Goal: Information Seeking & Learning: Learn about a topic

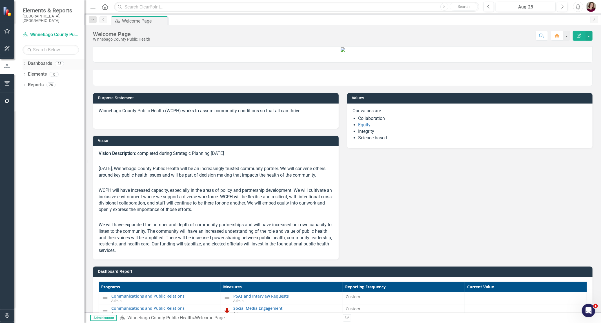
click at [24, 63] on icon "Dropdown" at bounding box center [25, 64] width 4 height 3
click at [29, 72] on div "Dropdown" at bounding box center [27, 74] width 4 height 5
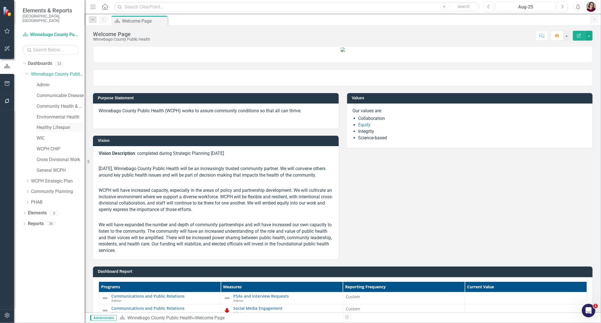
click at [45, 124] on link "Healthy Lifespan" at bounding box center [61, 127] width 48 height 6
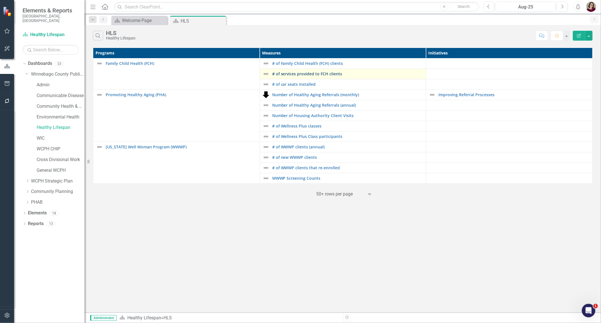
click at [292, 76] on link "# of services provided to FCH clients" at bounding box center [347, 74] width 151 height 4
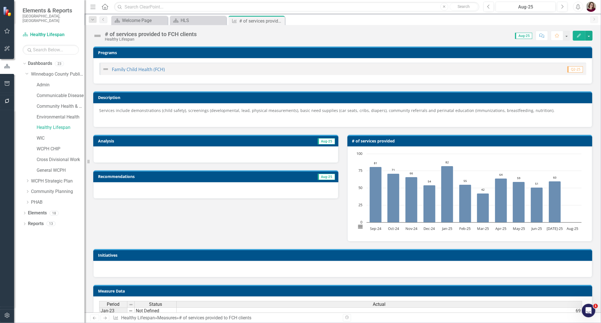
click at [301, 113] on span "Services include demonstrations (child safety), screenings (developmental, lead…" at bounding box center [326, 110] width 455 height 5
click at [301, 112] on span "Services include demonstrations (child safety), screenings (developmental, lead…" at bounding box center [326, 110] width 455 height 5
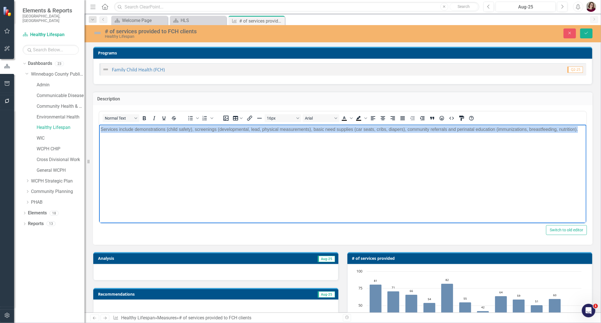
drag, startPoint x: 580, startPoint y: 129, endPoint x: 79, endPoint y: 124, distance: 500.6
click at [99, 124] on html "Services include demonstrations (child safety), screenings (developmental, lead…" at bounding box center [342, 166] width 487 height 85
copy span "Services include demonstrations (child safety), screenings (developmental, lead…"
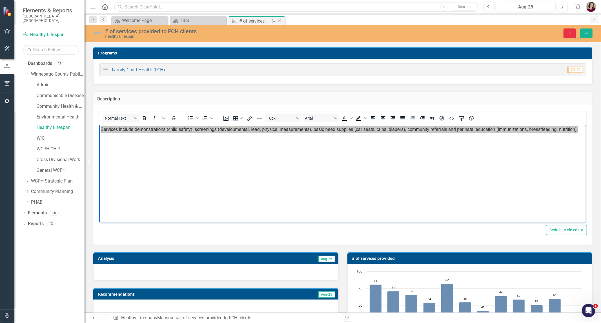
drag, startPoint x: 573, startPoint y: 35, endPoint x: 242, endPoint y: 19, distance: 331.4
click at [572, 35] on button "Close" at bounding box center [569, 33] width 12 height 10
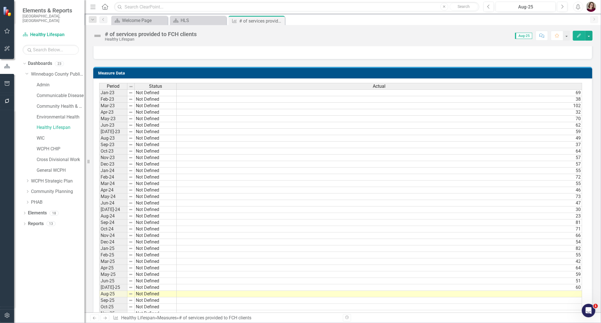
scroll to position [219, 0]
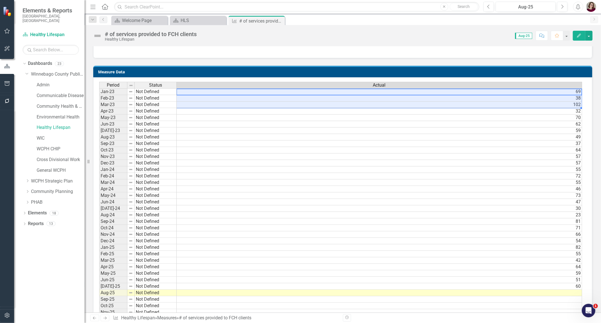
drag, startPoint x: 550, startPoint y: 89, endPoint x: 548, endPoint y: 116, distance: 27.3
click at [548, 118] on tbody "Jan-23 Not Defined 69 Feb-23 Not Defined 38 Mar-23 Not Defined 102 Apr-23 Not D…" at bounding box center [340, 282] width 483 height 389
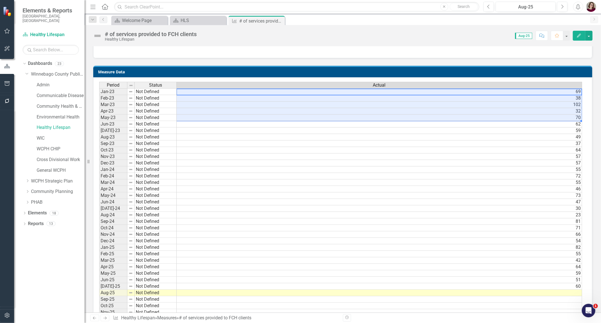
scroll to position [0, 4]
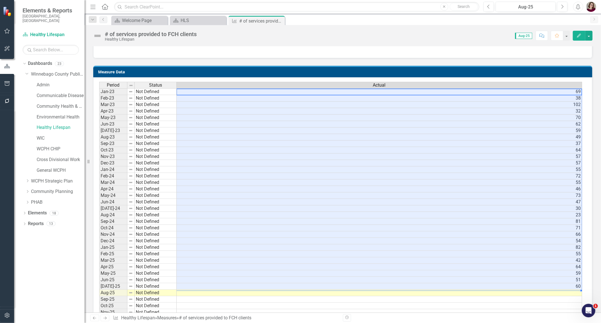
drag, startPoint x: 548, startPoint y: 90, endPoint x: 550, endPoint y: 285, distance: 194.9
click at [550, 285] on tbody "Jan-23 Not Defined 69 Feb-23 Not Defined 38 Mar-23 Not Defined 102 Apr-23 Not D…" at bounding box center [340, 282] width 483 height 389
click at [195, 20] on div "HLS" at bounding box center [199, 20] width 37 height 7
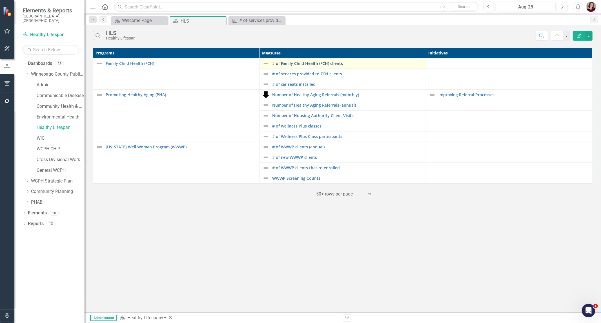
click at [326, 63] on link "# of Family Child Health (FCH) clients" at bounding box center [347, 63] width 151 height 4
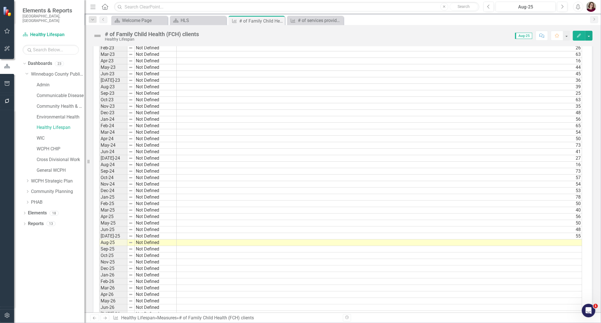
scroll to position [375, 0]
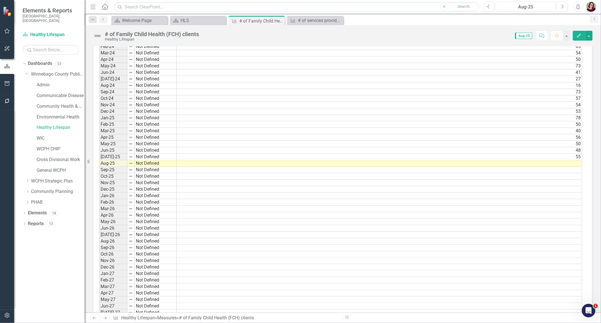
click at [195, 150] on td "48" at bounding box center [379, 150] width 405 height 6
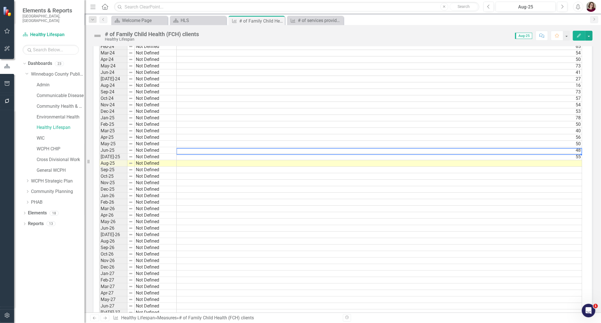
click at [193, 157] on td "55" at bounding box center [379, 157] width 405 height 6
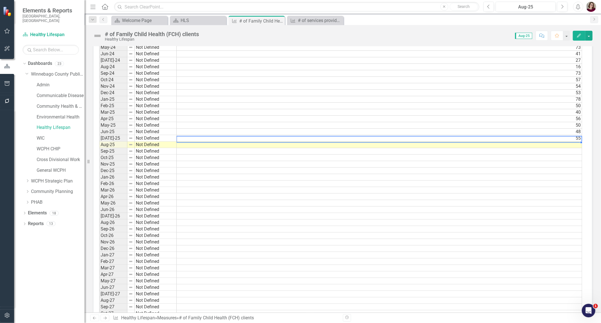
scroll to position [387, 0]
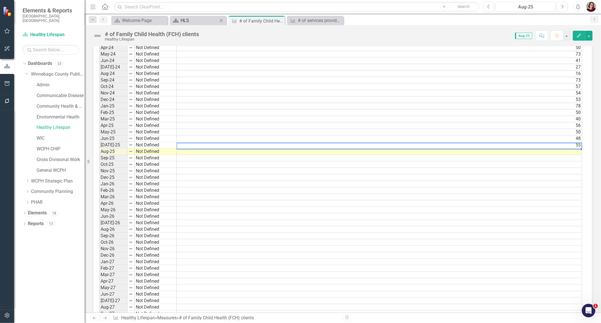
click at [203, 21] on div "HLS" at bounding box center [199, 20] width 37 height 7
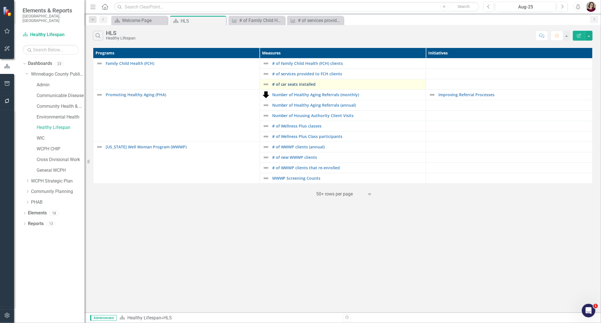
click at [281, 82] on link "# of car seats installed" at bounding box center [347, 84] width 151 height 4
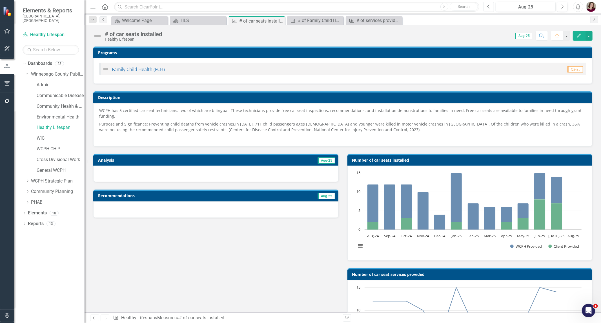
click at [491, 5] on button "Previous" at bounding box center [488, 7] width 10 height 10
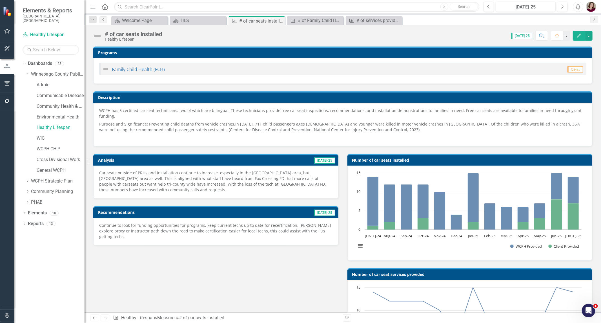
click at [181, 178] on p "Car seats outside of PRHs and installation continue to increase, especially in …" at bounding box center [215, 181] width 233 height 23
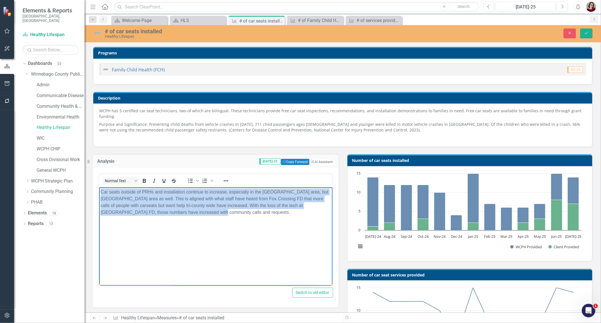
drag, startPoint x: 201, startPoint y: 212, endPoint x: 52, endPoint y: 187, distance: 151.0
click at [99, 187] on html "Car seats outside of PRHs and installation continue to increase, especially in …" at bounding box center [215, 229] width 233 height 85
copy p "Car seats outside of PRHs and installation continue to increase, especially in …"
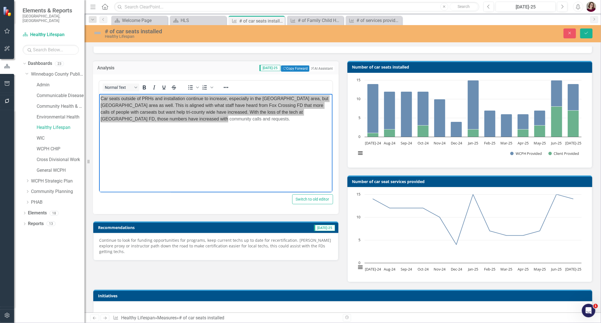
scroll to position [94, 0]
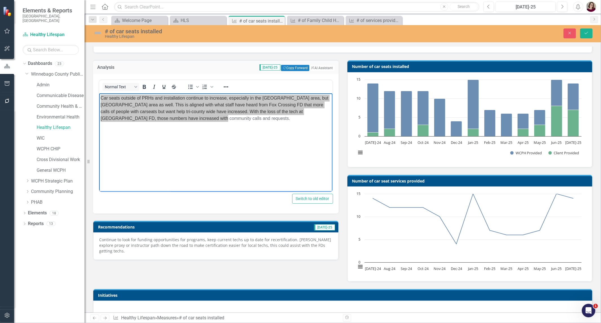
drag, startPoint x: 233, startPoint y: 245, endPoint x: 233, endPoint y: 241, distance: 4.0
click at [233, 245] on p "Continue to look for funding opportunities for programs, keep current techs up …" at bounding box center [215, 245] width 233 height 17
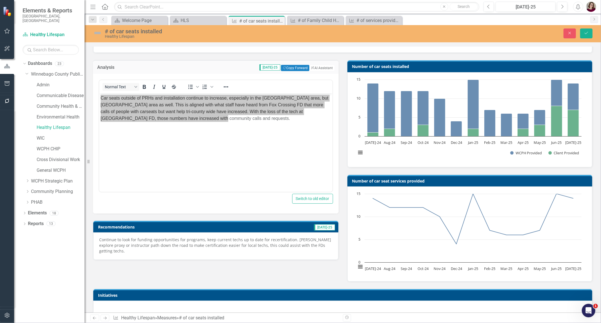
click at [233, 237] on p "Continue to look for funding opportunities for programs, keep current techs up …" at bounding box center [215, 245] width 233 height 17
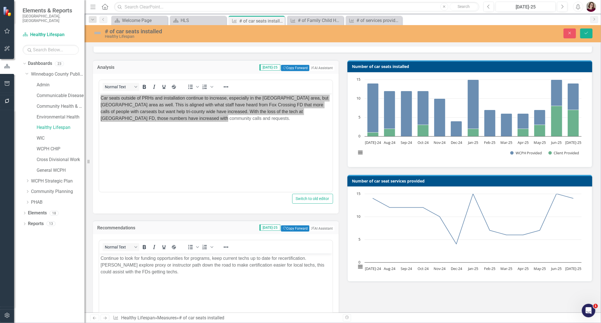
scroll to position [0, 0]
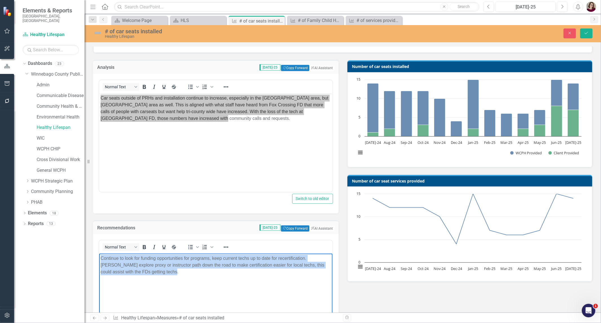
drag, startPoint x: 82, startPoint y: 266, endPoint x: 52, endPoint y: 250, distance: 34.4
click at [99, 253] on html "Continue to look for funding opportunities for programs, keep current techs up …" at bounding box center [215, 295] width 233 height 85
copy p "Continue to look for funding opportunities for programs, keep current techs up …"
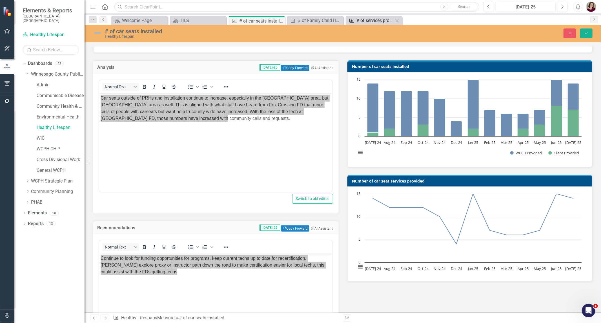
drag, startPoint x: 568, startPoint y: 33, endPoint x: 351, endPoint y: 21, distance: 217.8
click at [568, 33] on icon "Close" at bounding box center [569, 33] width 5 height 4
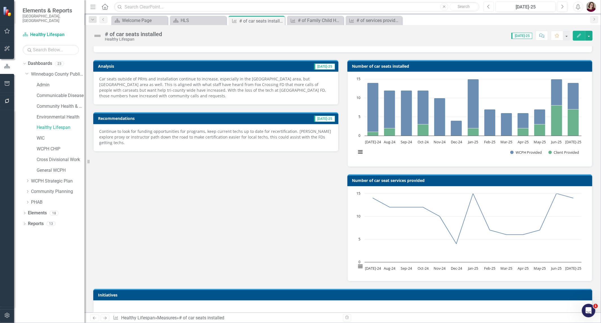
click at [491, 5] on button "Previous" at bounding box center [488, 7] width 10 height 10
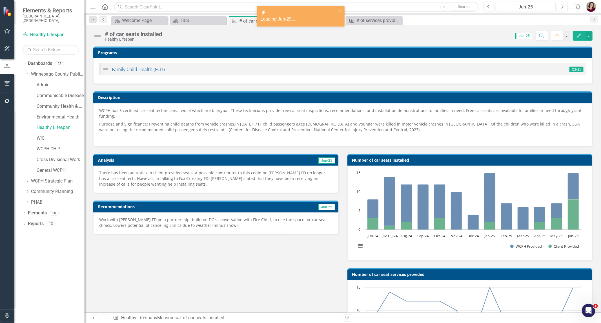
click at [262, 179] on p "There has been an uptick in client provided seats. A possible contributor to th…" at bounding box center [215, 178] width 233 height 17
click at [261, 179] on p "There has been an uptick in client provided seats. A possible contributor to th…" at bounding box center [215, 178] width 233 height 17
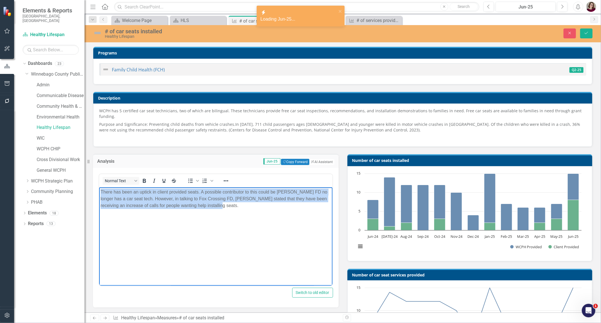
drag, startPoint x: 248, startPoint y: 217, endPoint x: -13, endPoint y: 171, distance: 264.3
click at [99, 187] on html "There has been an uptick in client provided seats. A possible contributor to th…" at bounding box center [215, 229] width 233 height 85
copy p "There has been an uptick in client provided seats. A possible contributor to th…"
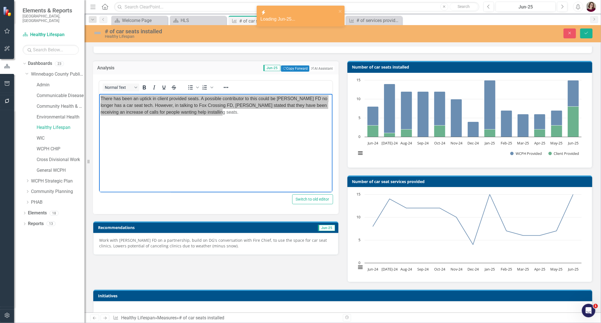
scroll to position [94, 0]
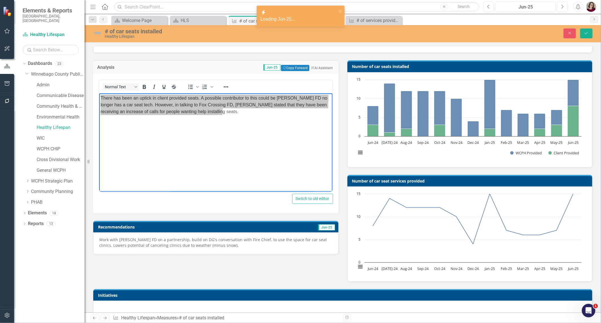
click at [246, 237] on p "Work with [PERSON_NAME] FD on a partnership, build on DG's conversation with Fi…" at bounding box center [215, 242] width 233 height 11
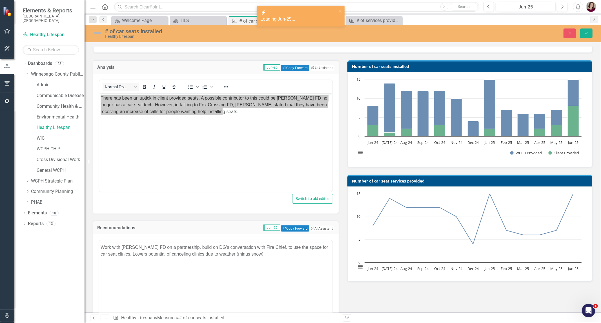
scroll to position [0, 0]
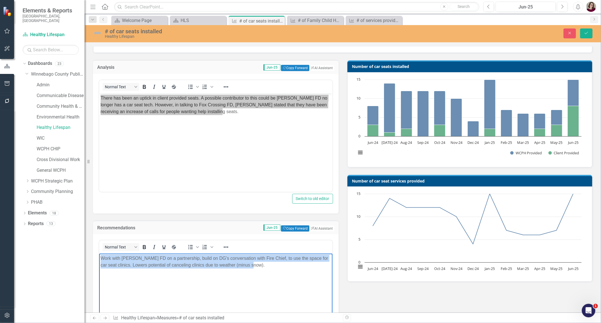
drag, startPoint x: 262, startPoint y: 268, endPoint x: 5, endPoint y: 228, distance: 260.2
click at [99, 253] on html "Work with [PERSON_NAME] FD on a partnership, build on DG's conversation with Fi…" at bounding box center [215, 295] width 233 height 85
copy p "Work with [PERSON_NAME] FD on a partnership, build on DG's conversation with Fi…"
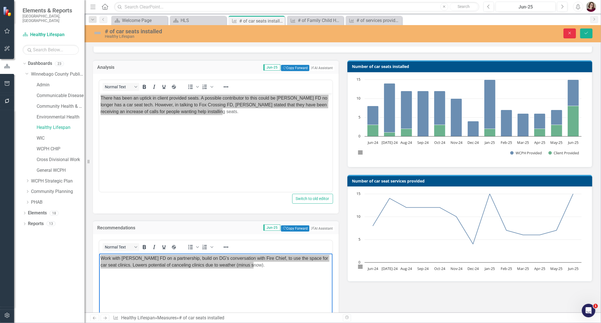
click at [568, 33] on icon "Close" at bounding box center [569, 33] width 5 height 4
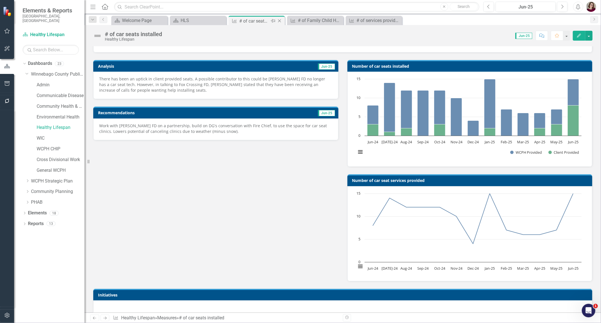
click at [280, 21] on icon at bounding box center [279, 20] width 3 height 3
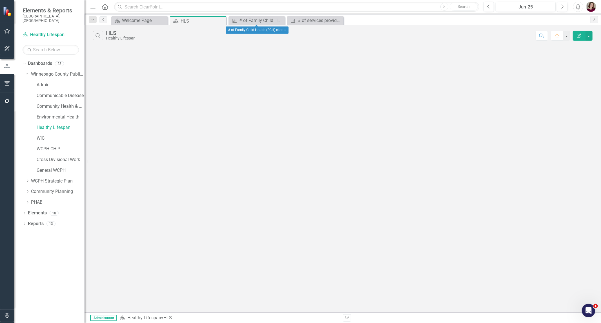
click at [0, 0] on icon "Close" at bounding box center [0, 0] width 0 height 0
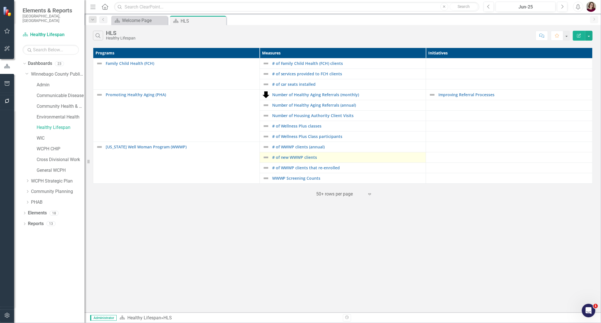
click at [317, 155] on div "# of new WWWP clients" at bounding box center [343, 157] width 161 height 7
click at [313, 158] on link "# of new WWWP clients" at bounding box center [347, 157] width 151 height 4
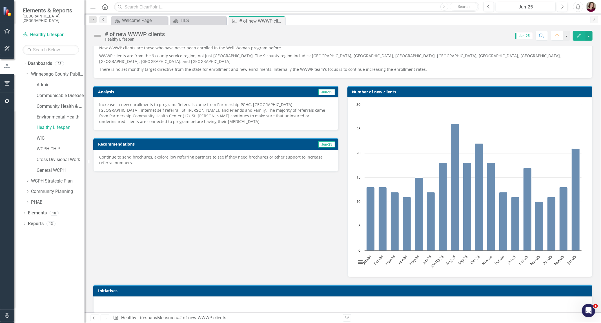
scroll to position [31, 0]
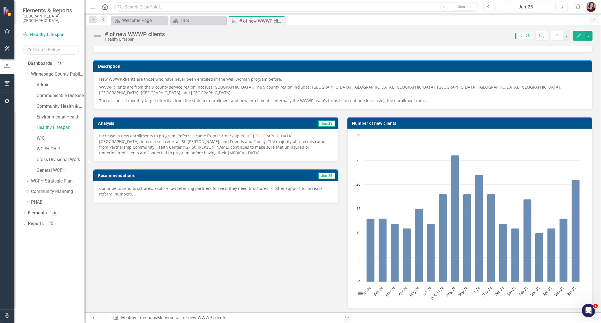
click at [223, 88] on p "WWWP clients are from the 9 county service region, not just [GEOGRAPHIC_DATA]. …" at bounding box center [342, 90] width 487 height 14
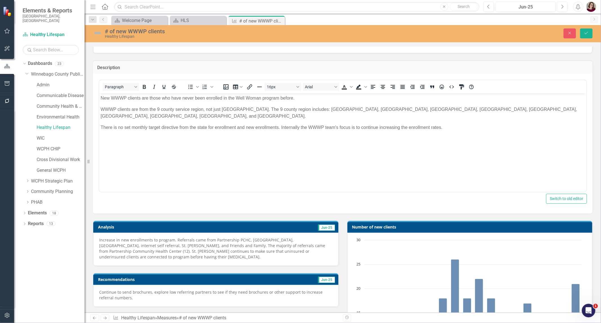
scroll to position [0, 0]
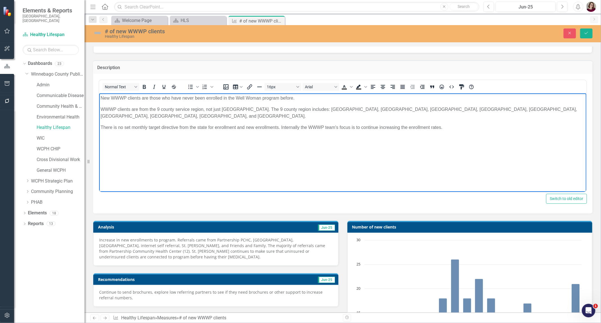
click at [237, 136] on body "New WWWP clients are those who have never been enrolled in the Well Woman progr…" at bounding box center [342, 135] width 487 height 85
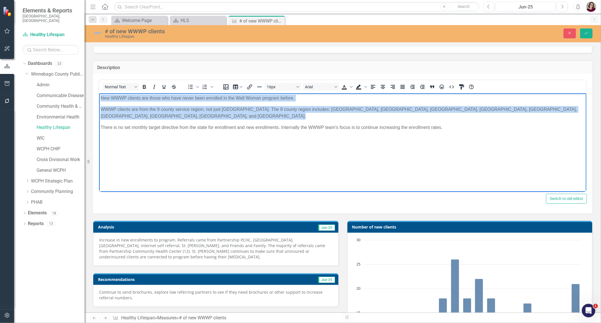
copy body "New WWWP clients are those who have never been enrolled in the Well Woman progr…"
click at [275, 157] on body "New WWWP clients are those who have never been enrolled in the Well Woman progr…" at bounding box center [342, 135] width 487 height 85
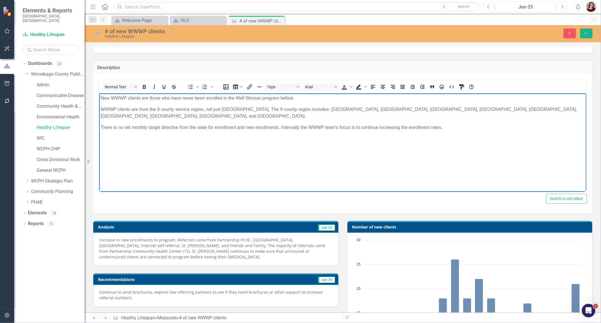
drag, startPoint x: 459, startPoint y: 124, endPoint x: 83, endPoint y: 70, distance: 379.3
click at [99, 93] on html "New WWWP clients are those who have never been enrolled in the Well Woman progr…" at bounding box center [342, 135] width 487 height 85
copy body "New WWWP clients are those who have never been enrolled in the Well Woman progr…"
click at [281, 136] on body "New WWWP clients are those who have never been enrolled in the Well Woman progr…" at bounding box center [342, 135] width 487 height 85
click at [305, 100] on p "New WWWP clients are those who have never been enrolled in the Well Woman progr…" at bounding box center [342, 98] width 484 height 7
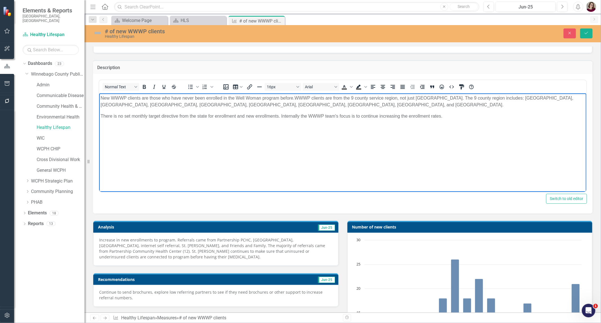
click at [288, 105] on p "New WWWP clients are those who have never been enrolled in the Well Woman progr…" at bounding box center [342, 102] width 484 height 14
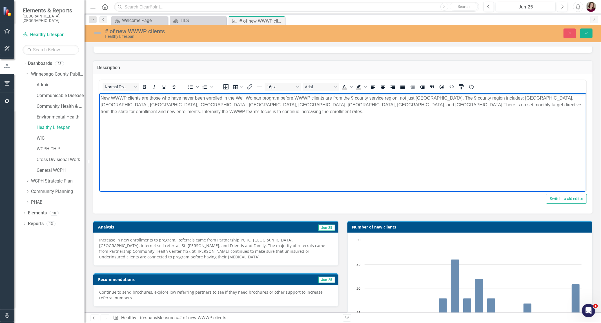
drag, startPoint x: 342, startPoint y: 115, endPoint x: 200, endPoint y: 180, distance: 155.4
click at [99, 93] on html "New WWWP clients are those who have never been enrolled in the Well Woman progr…" at bounding box center [342, 135] width 487 height 85
copy p "New WWWP clients are those who have never been enrolled in the Well Woman progr…"
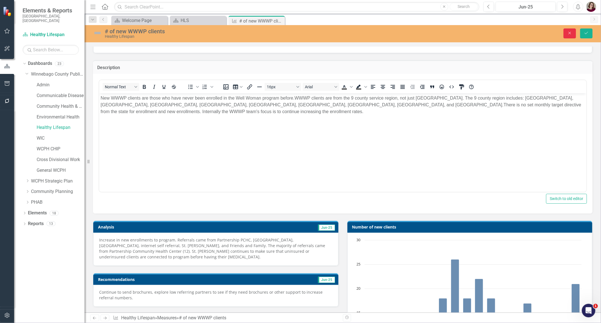
click at [570, 35] on button "Close" at bounding box center [569, 33] width 12 height 10
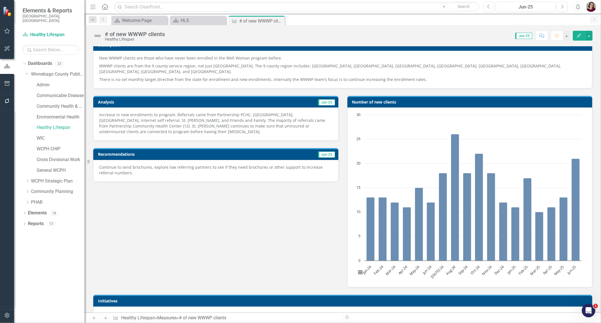
scroll to position [63, 0]
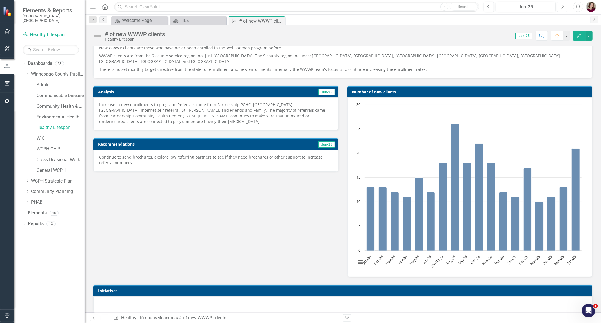
click at [558, 10] on button "Next" at bounding box center [562, 7] width 10 height 10
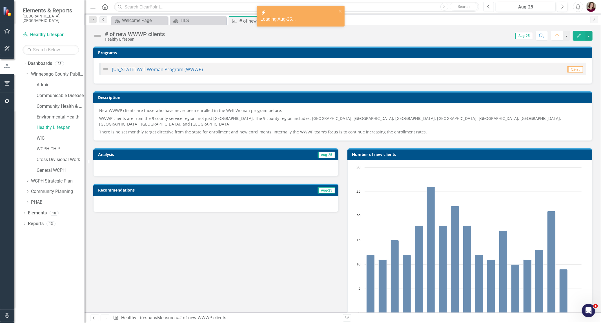
click at [491, 7] on button "Previous" at bounding box center [488, 7] width 10 height 10
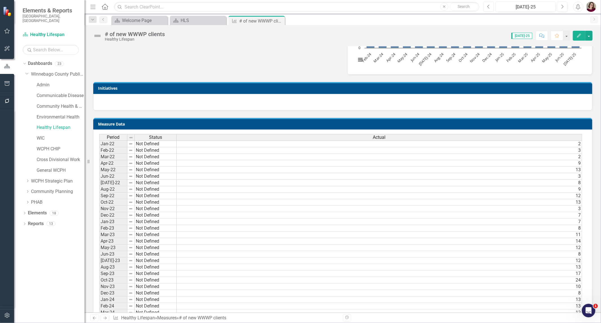
scroll to position [219, 0]
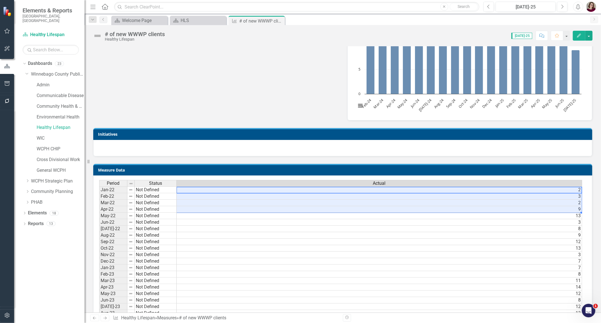
drag, startPoint x: 516, startPoint y: 183, endPoint x: 517, endPoint y: 204, distance: 21.4
click at [513, 193] on div at bounding box center [378, 193] width 405 height 1
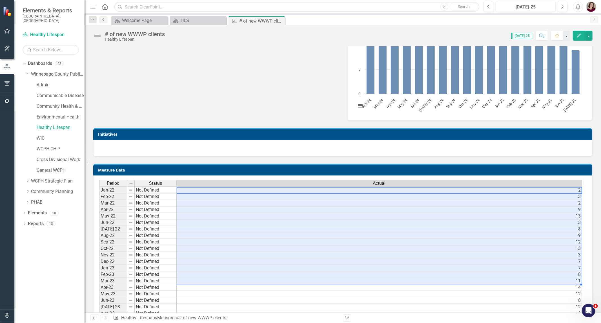
scroll to position [1, 4]
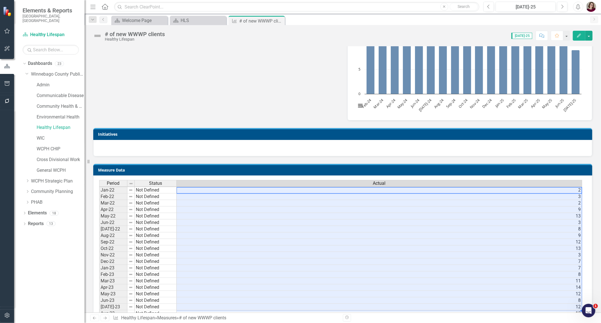
drag, startPoint x: 522, startPoint y: 183, endPoint x: 497, endPoint y: 294, distance: 113.5
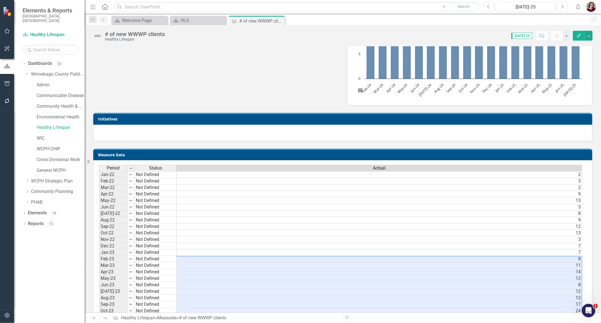
scroll to position [219, 0]
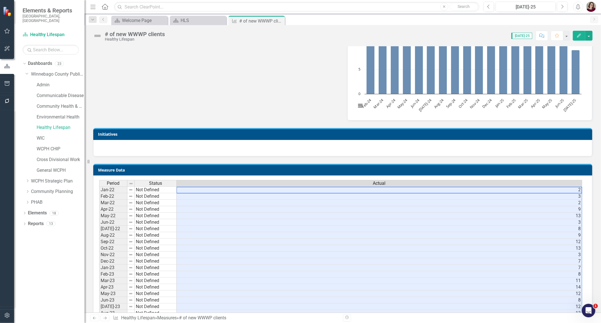
drag, startPoint x: 526, startPoint y: 184, endPoint x: 519, endPoint y: 307, distance: 123.0
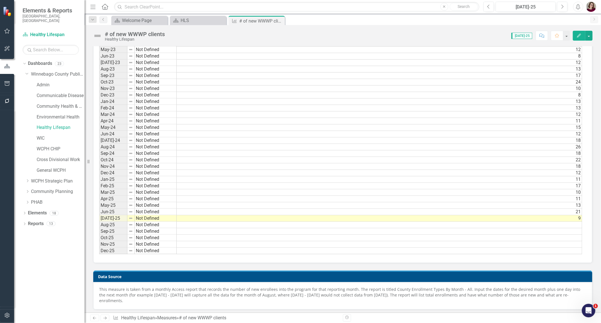
scroll to position [425, 0]
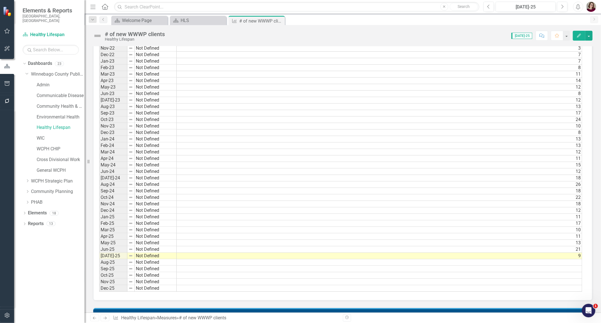
click at [144, 103] on td "Not Defined" at bounding box center [156, 106] width 42 height 6
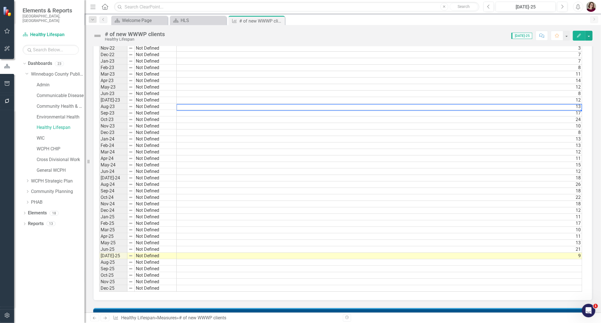
click at [190, 103] on td "13" at bounding box center [379, 106] width 405 height 6
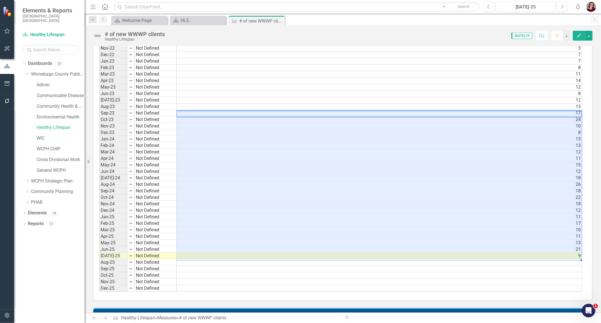
drag, startPoint x: 193, startPoint y: 106, endPoint x: 201, endPoint y: 249, distance: 143.3
click at [201, 249] on tbody "Jan-22 Not Defined [DATE]-22 Not Defined [DATE]-22 Not Defined [DATE]-22 Not De…" at bounding box center [340, 135] width 483 height 311
click at [99, 220] on div "Period Status Actual Jan-22 Not Defined [DATE]-22 Not Defined [DATE]-22 Not Def…" at bounding box center [99, 132] width 0 height 318
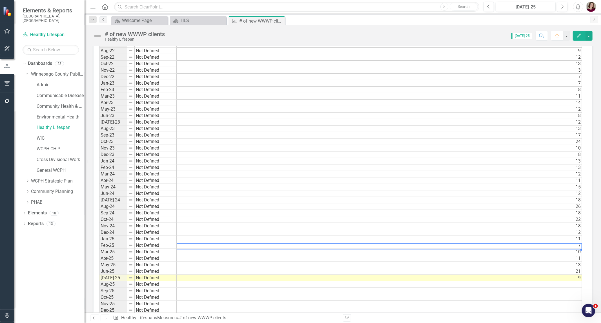
scroll to position [488, 0]
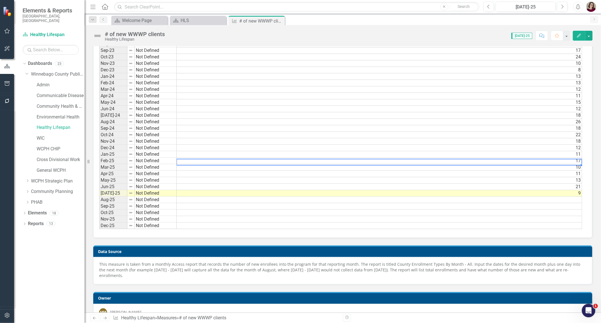
click at [0, 0] on icon "Close" at bounding box center [0, 0] width 0 height 0
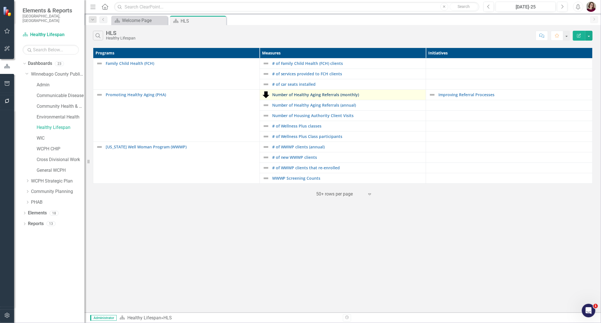
click at [306, 94] on link "Number of Healthy Aging Referrals (monthly)" at bounding box center [347, 94] width 151 height 4
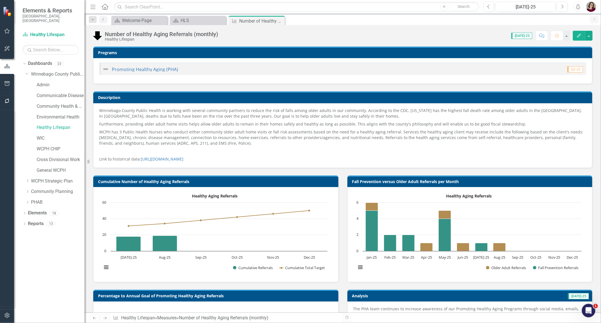
click at [184, 125] on p "Furthermore, providing older adult home visits helps allow older adults to rema…" at bounding box center [342, 124] width 487 height 8
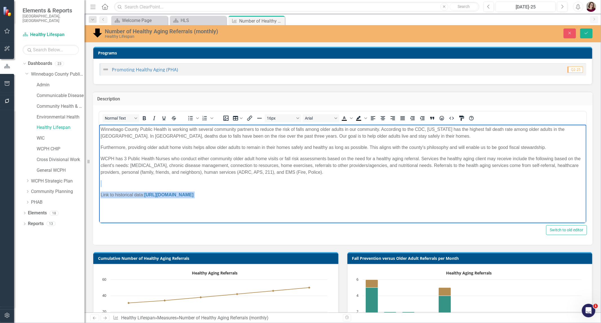
drag, startPoint x: 239, startPoint y: 194, endPoint x: 288, endPoint y: 181, distance: 50.4
click at [288, 181] on body "Winnebago County Public Health is working with several community partners to re…" at bounding box center [342, 166] width 487 height 85
drag, startPoint x: 361, startPoint y: 174, endPoint x: 15, endPoint y: 116, distance: 350.3
click at [99, 124] on html "Winnebago County Public Health is working with several community partners to re…" at bounding box center [342, 166] width 487 height 85
copy body "Loremipsu Dolors Ametco Adipis el seddoei temp incidid utlaboree dolorema al en…"
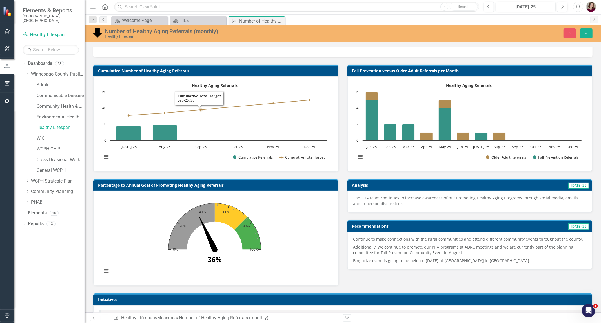
scroll to position [188, 0]
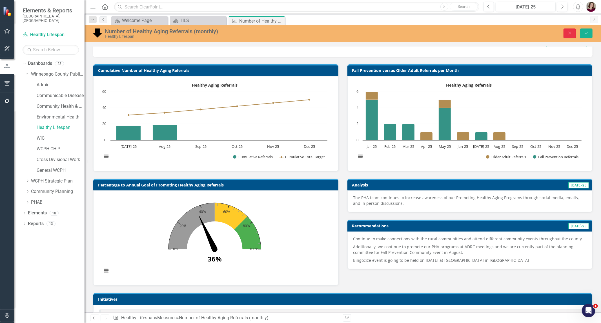
click at [565, 33] on button "Close" at bounding box center [569, 33] width 12 height 10
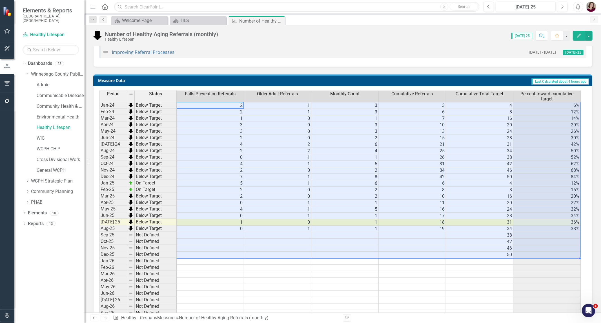
scroll to position [0, 2]
drag, startPoint x: 214, startPoint y: 105, endPoint x: 536, endPoint y: 255, distance: 355.7
click at [536, 255] on tbody "Jan-24 Below Target 2 1 3 3 4 6% Feb-24 Below Target 2 1 3 6 8 12% Mar-24 Below…" at bounding box center [339, 257] width 481 height 311
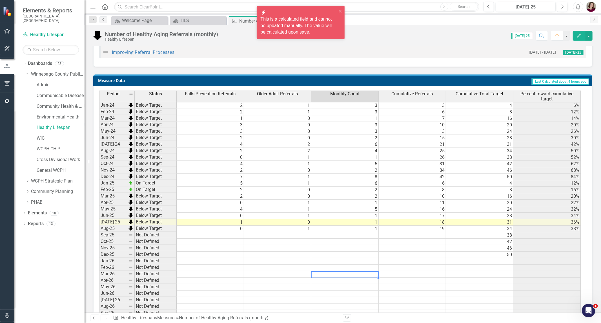
click at [353, 271] on td at bounding box center [344, 274] width 67 height 6
click at [339, 12] on icon "close" at bounding box center [340, 11] width 3 height 3
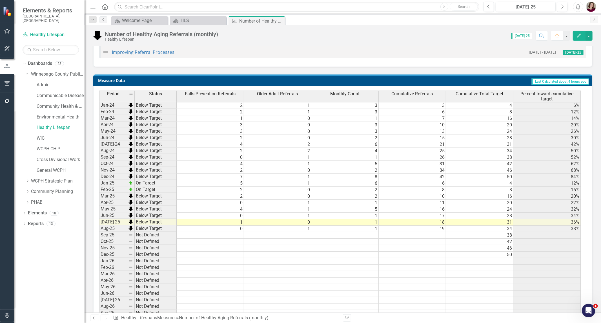
click at [256, 233] on td at bounding box center [277, 235] width 67 height 6
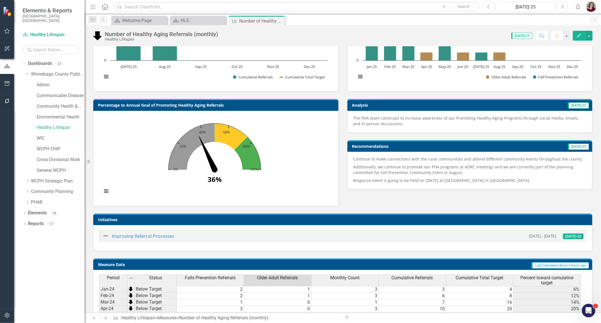
scroll to position [374, 0]
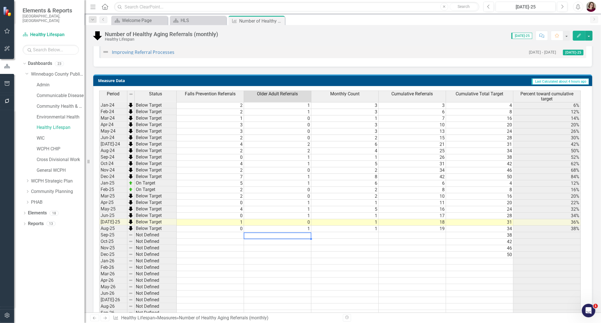
click at [99, 107] on div "Period Status Falls Prevention Referrals Older Adult Referrals Monthly Count Cu…" at bounding box center [99, 251] width 0 height 323
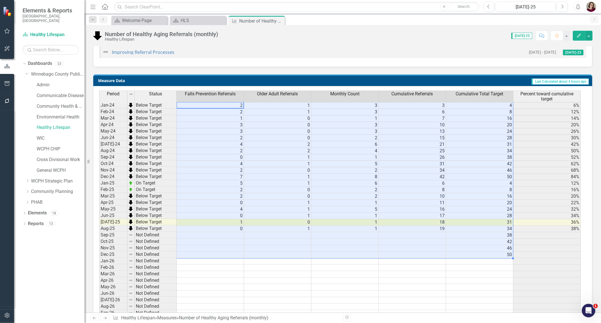
drag, startPoint x: 212, startPoint y: 106, endPoint x: 482, endPoint y: 252, distance: 306.6
click at [482, 252] on tbody "Jan-24 Below Target 2 1 3 3 4 6% Feb-24 Below Target 2 1 3 6 8 12% Mar-24 Below…" at bounding box center [339, 257] width 481 height 311
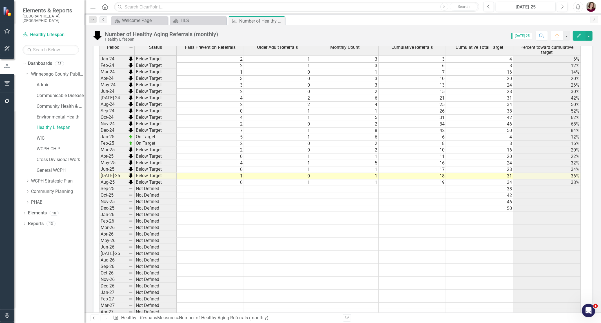
scroll to position [573, 0]
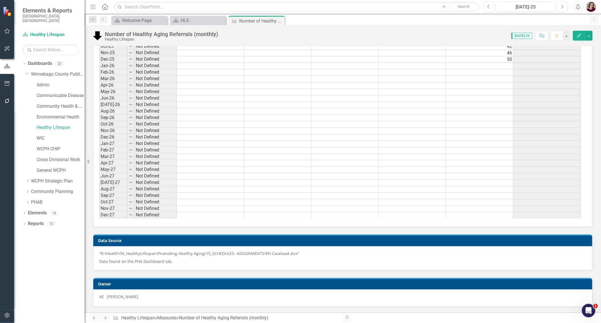
click at [203, 240] on h3 "Data Source" at bounding box center [343, 240] width 491 height 4
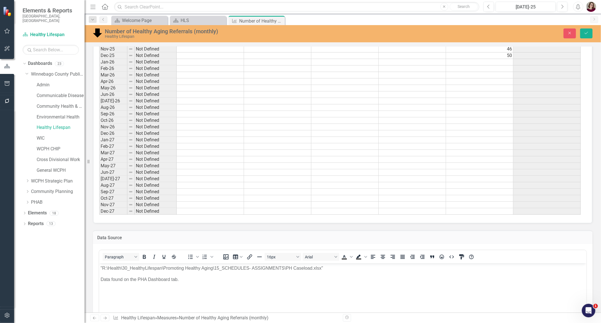
scroll to position [0, 0]
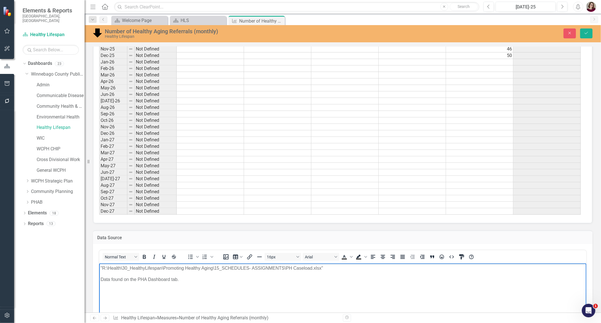
click at [322, 267] on p ""R:\Health\30_HealthyLifespan\Promoting Healthy Aging\15_SCHEDULES- ASSIGNMENTS…" at bounding box center [342, 267] width 484 height 7
click at [573, 34] on button "Close" at bounding box center [569, 33] width 12 height 10
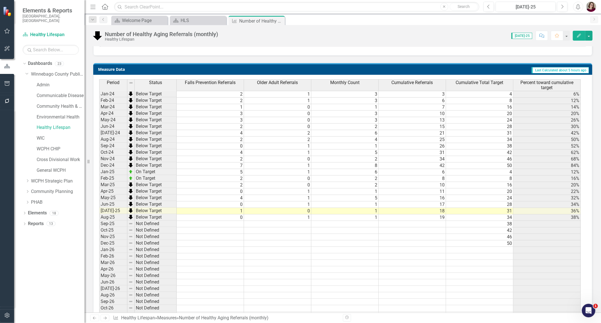
scroll to position [166, 0]
